Goal: Task Accomplishment & Management: Use online tool/utility

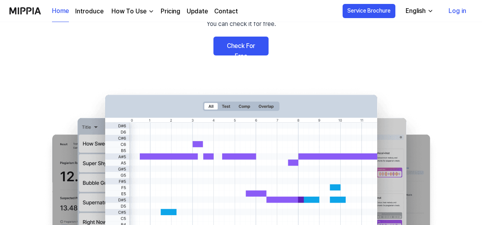
scroll to position [39, 0]
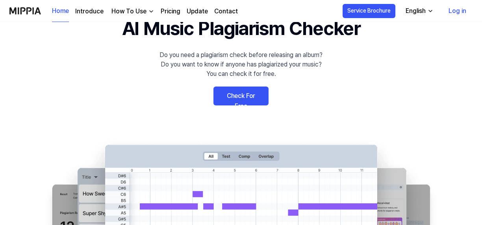
click at [424, 6] on div "English" at bounding box center [415, 10] width 23 height 9
click at [394, 104] on 배너 "AI Music Plagiarism Checker Do you need a plagiarism check before releasing an …" at bounding box center [241, 158] width 482 height 288
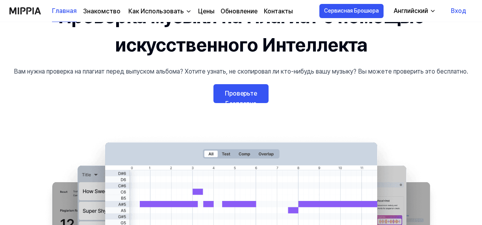
scroll to position [0, 0]
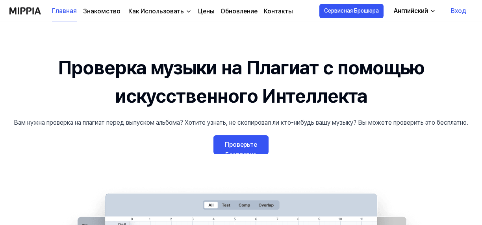
click at [254, 150] on link "Проверьте Бесплатно" at bounding box center [240, 145] width 55 height 19
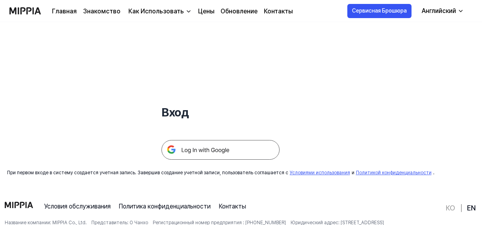
scroll to position [39, 0]
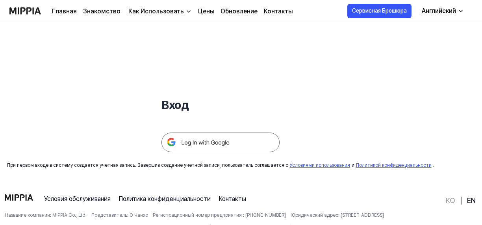
click at [255, 147] on img at bounding box center [220, 143] width 118 height 20
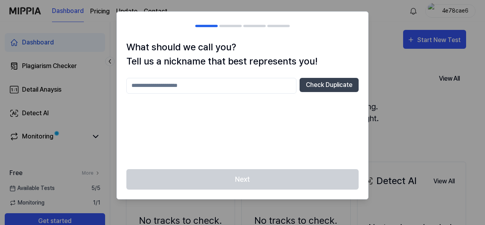
click at [212, 88] on input "text" at bounding box center [211, 86] width 170 height 16
drag, startPoint x: 184, startPoint y: 80, endPoint x: 128, endPoint y: 85, distance: 55.4
click at [128, 85] on input "*******" at bounding box center [211, 86] width 170 height 16
type input "*******"
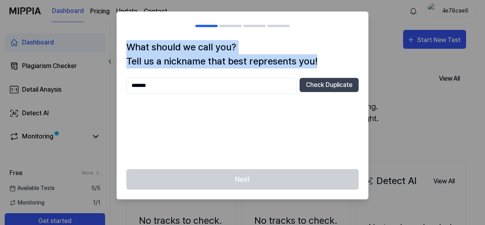
drag, startPoint x: 124, startPoint y: 43, endPoint x: 305, endPoint y: 59, distance: 181.2
click at [317, 59] on div "What should we call you? Tell us a nickname that best represents you! ******* C…" at bounding box center [242, 104] width 251 height 129
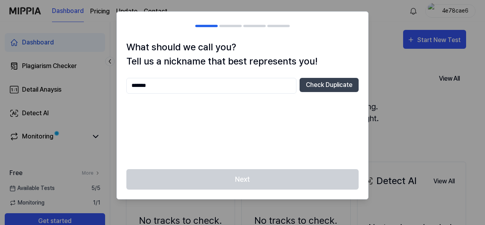
click at [184, 86] on input "*******" at bounding box center [211, 86] width 170 height 16
click at [315, 85] on button "Check Duplicate" at bounding box center [329, 85] width 59 height 14
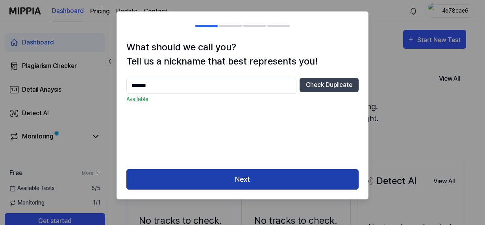
click at [259, 181] on button "Next" at bounding box center [242, 179] width 232 height 21
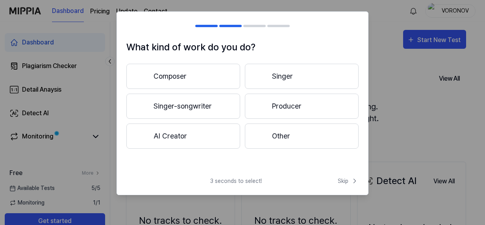
click at [193, 78] on button "Composer" at bounding box center [183, 76] width 114 height 25
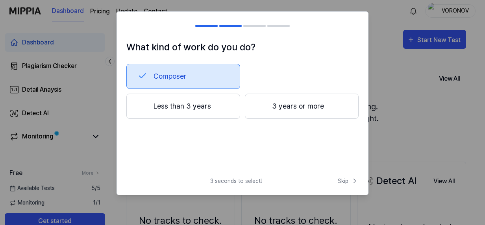
click at [279, 109] on button "3 years or more" at bounding box center [302, 106] width 114 height 25
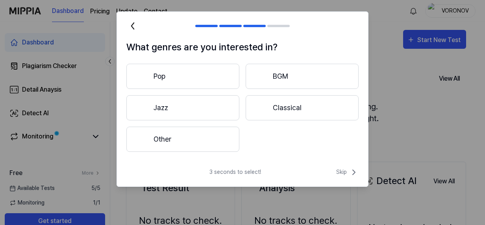
click at [190, 84] on button "Pop" at bounding box center [182, 76] width 113 height 25
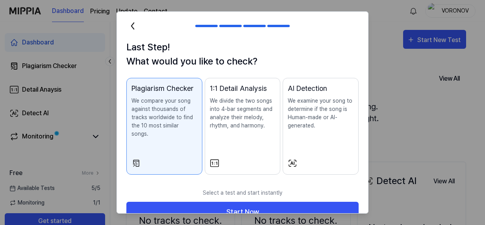
scroll to position [9, 0]
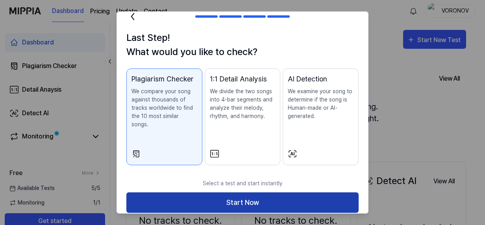
click at [252, 193] on button "Start Now" at bounding box center [242, 203] width 232 height 21
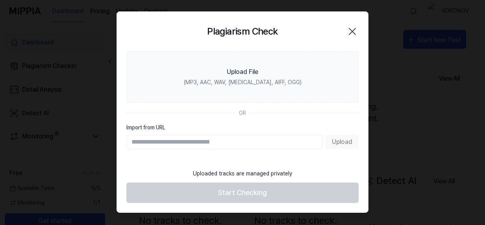
scroll to position [0, 0]
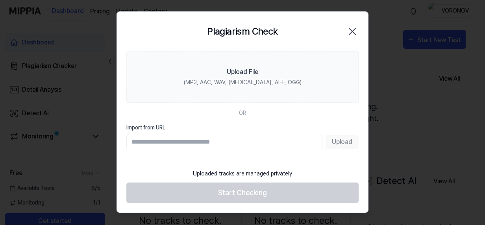
click at [334, 165] on footer "Uploaded tracks are managed privately Start Checking" at bounding box center [242, 184] width 232 height 39
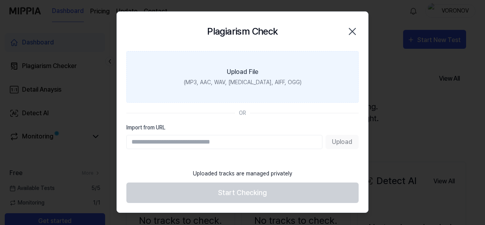
click at [242, 67] on div "Upload File" at bounding box center [243, 71] width 32 height 9
click at [0, 0] on input "Upload File (MP3, AAC, WAV, FLAC, AIFF, OGG)" at bounding box center [0, 0] width 0 height 0
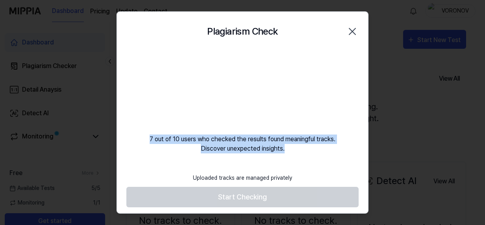
drag, startPoint x: 146, startPoint y: 137, endPoint x: 304, endPoint y: 150, distance: 159.2
click at [318, 150] on div "7 out of 10 users who checked the results found meaningful tracks. Discover une…" at bounding box center [242, 102] width 251 height 102
click at [232, 111] on video at bounding box center [243, 89] width 76 height 76
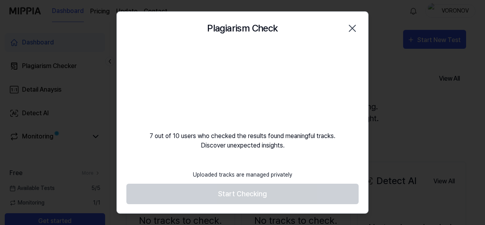
click at [294, 112] on div "7 out of 10 users who checked the results found meaningful tracks. Discover une…" at bounding box center [242, 99] width 251 height 102
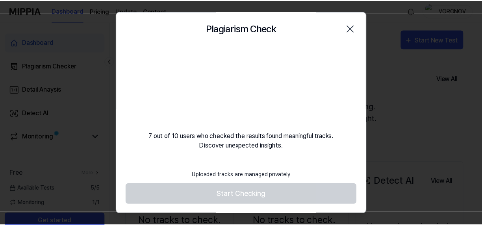
scroll to position [0, 0]
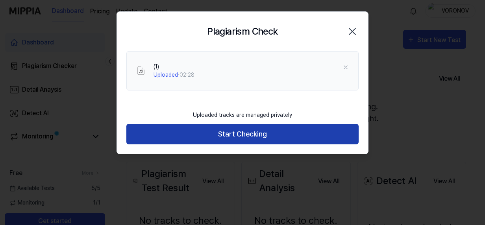
click at [205, 134] on button "Start Checking" at bounding box center [242, 134] width 232 height 21
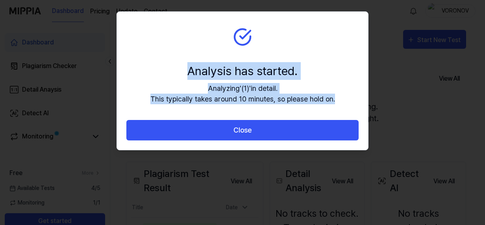
drag, startPoint x: 188, startPoint y: 69, endPoint x: 335, endPoint y: 99, distance: 150.1
click at [336, 100] on section "Analysis has started. Analyzing ' (1) ' in detail. This typically takes around …" at bounding box center [242, 66] width 251 height 108
click at [314, 59] on section "Analysis has started. Analyzing ' (1) ' in detail. This typically takes around …" at bounding box center [242, 66] width 251 height 108
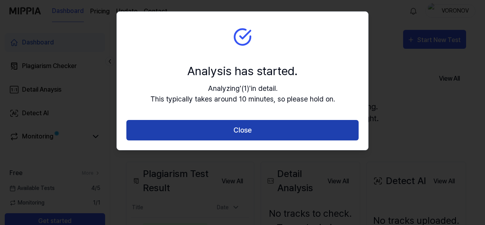
click at [181, 135] on button "Close" at bounding box center [242, 130] width 232 height 21
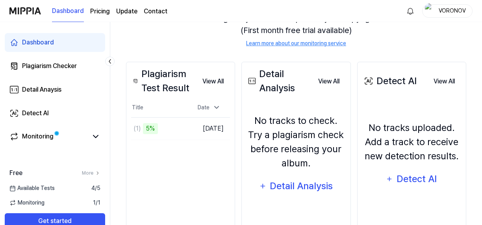
scroll to position [127, 0]
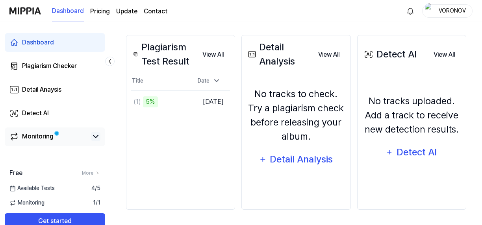
click at [96, 137] on icon at bounding box center [95, 137] width 5 height 2
click at [96, 137] on icon at bounding box center [95, 136] width 9 height 9
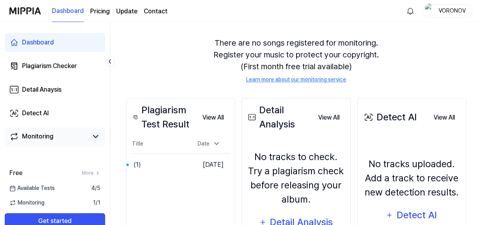
scroll to position [79, 0]
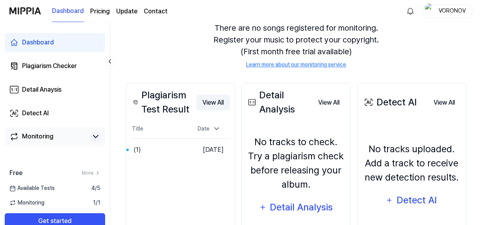
click at [208, 105] on button "View All" at bounding box center [213, 103] width 34 height 16
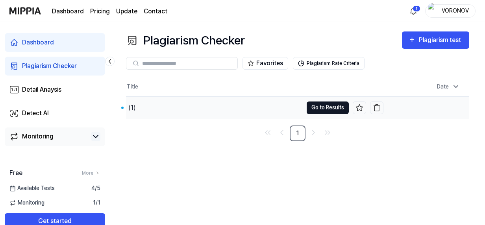
click at [319, 110] on button "Go to Results" at bounding box center [328, 108] width 42 height 13
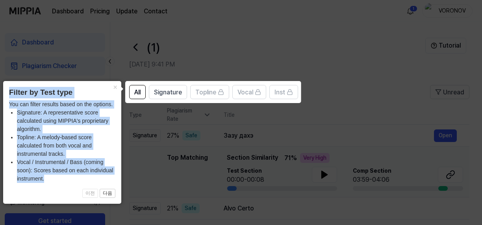
drag, startPoint x: 9, startPoint y: 90, endPoint x: 105, endPoint y: 177, distance: 129.9
click at [105, 177] on div "× Filter by Test type You can filter results based on the options. Signature: A…" at bounding box center [62, 142] width 118 height 123
click at [7, 149] on div "× Filter by Test type You can filter results based on the options. Signature: A…" at bounding box center [62, 142] width 118 height 123
click at [297, 110] on icon at bounding box center [242, 112] width 485 height 225
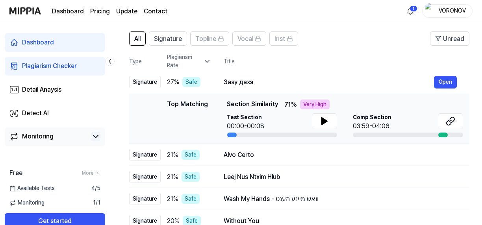
drag, startPoint x: 119, startPoint y: 72, endPoint x: 131, endPoint y: 115, distance: 44.2
click at [131, 115] on div "All Signature Topline Vocal Inst Unread All Signature Topline Vocal Inst Type P…" at bounding box center [427, 184] width 635 height 320
drag, startPoint x: 177, startPoint y: 81, endPoint x: 206, endPoint y: 80, distance: 28.4
click at [206, 80] on div "27 % Safe" at bounding box center [189, 82] width 44 height 10
drag, startPoint x: 200, startPoint y: 82, endPoint x: 209, endPoint y: 84, distance: 8.5
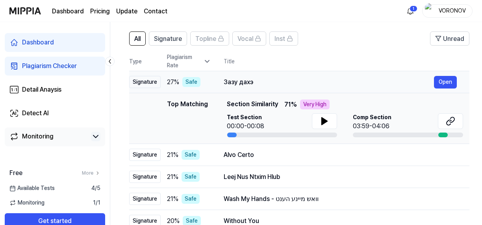
click at [209, 84] on div "27 % Safe" at bounding box center [189, 82] width 44 height 10
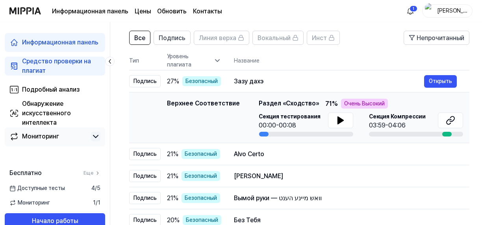
scroll to position [54, 0]
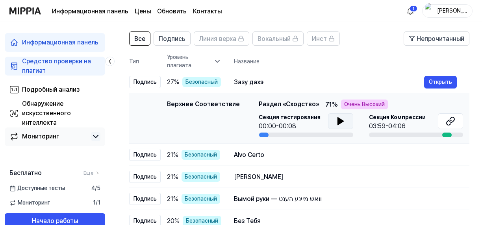
click at [338, 121] on icon at bounding box center [341, 121] width 6 height 7
click at [450, 80] on button "Открыть" at bounding box center [440, 82] width 33 height 13
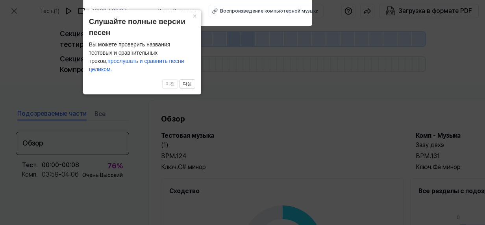
click at [322, 102] on icon at bounding box center [242, 110] width 485 height 229
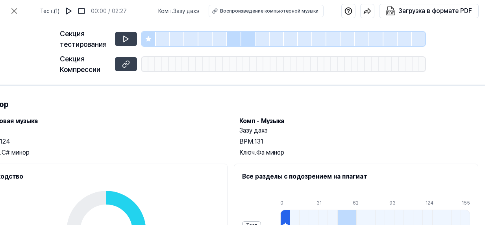
scroll to position [13, 176]
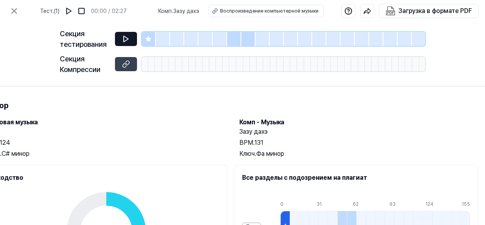
click at [125, 39] on icon at bounding box center [126, 39] width 8 height 8
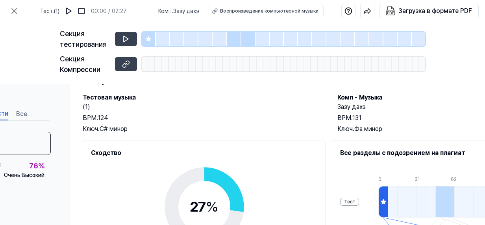
scroll to position [39, 78]
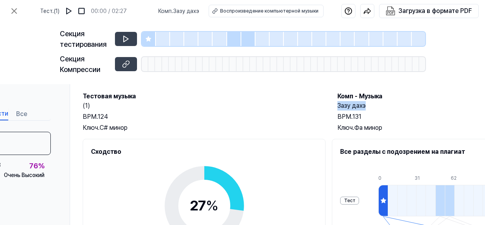
drag, startPoint x: 349, startPoint y: 109, endPoint x: 375, endPoint y: 110, distance: 26.0
click at [375, 110] on div "Тестовая музыка (1) BPM. 124 Ключ. C# минор Комп - Музыка Зазу дахэ BPM. 131 Кл…" at bounding box center [330, 112] width 494 height 41
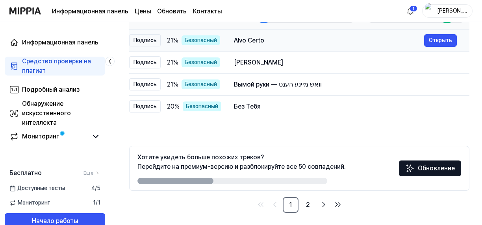
scroll to position [172, 0]
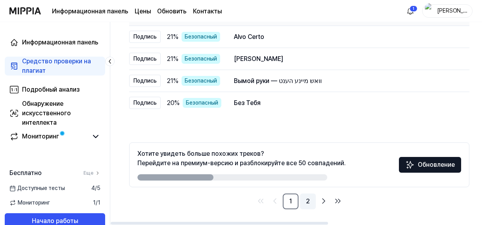
click at [311, 202] on link "2" at bounding box center [308, 202] width 16 height 16
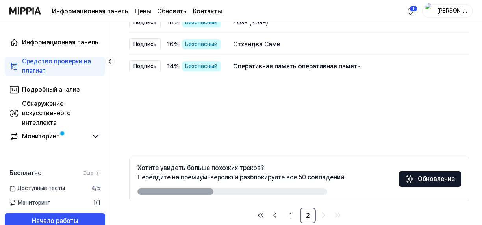
scroll to position [172, 0]
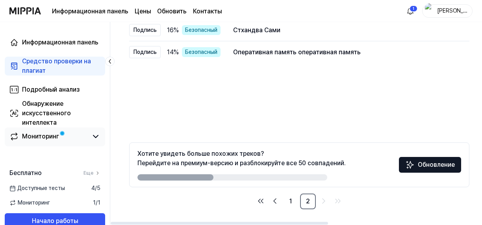
click at [40, 135] on div "Мониторинг" at bounding box center [40, 136] width 37 height 9
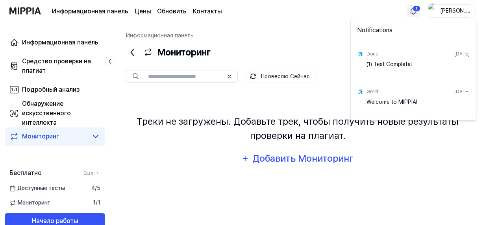
click at [413, 12] on html "Информационная панель Цены Обновить Контакты 1 ВОРОНОВ Информационная панель Ср…" at bounding box center [242, 112] width 485 height 225
click at [289, 93] on html "Информационная панель Цены Обновить Контакты ВОРОНОВ Информационная панель Сред…" at bounding box center [242, 112] width 485 height 225
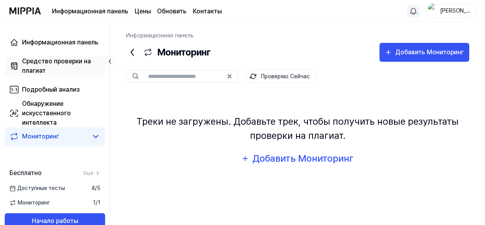
click at [53, 65] on div "Средство проверки на плагиат" at bounding box center [61, 66] width 78 height 19
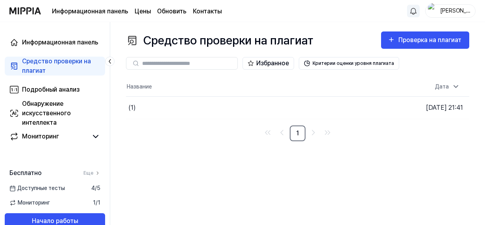
click at [204, 153] on div "Средство проверки на плагиат Проверка на плагиат Plagiarism Checker Detail Anal…" at bounding box center [297, 123] width 375 height 203
click at [464, 13] on div "ВОРОНОВ" at bounding box center [455, 10] width 31 height 9
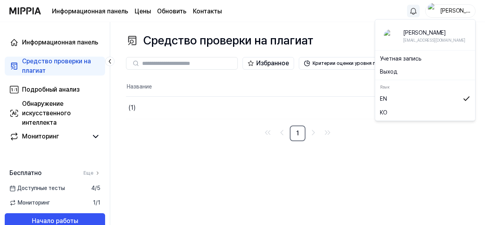
click at [391, 57] on link "Учетная запись" at bounding box center [425, 59] width 91 height 8
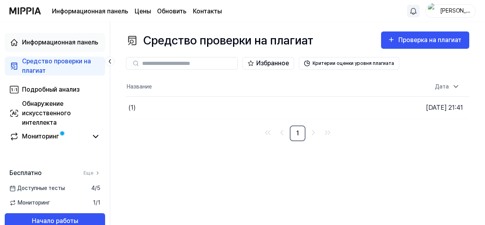
click at [41, 49] on link "Информационная панель" at bounding box center [55, 42] width 100 height 19
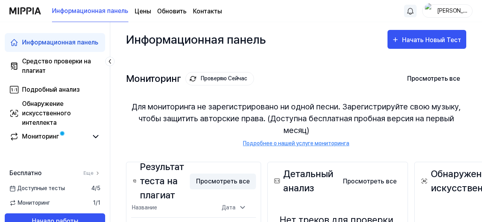
click at [217, 174] on button "Просмотреть все" at bounding box center [223, 182] width 66 height 16
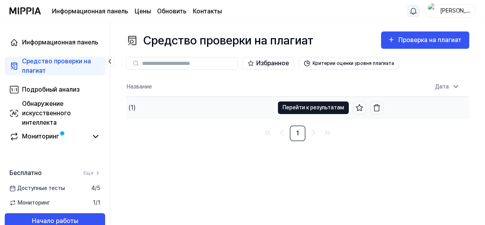
click at [306, 109] on button "Перейти к результатам" at bounding box center [313, 108] width 71 height 13
